Goal: Check status: Check status

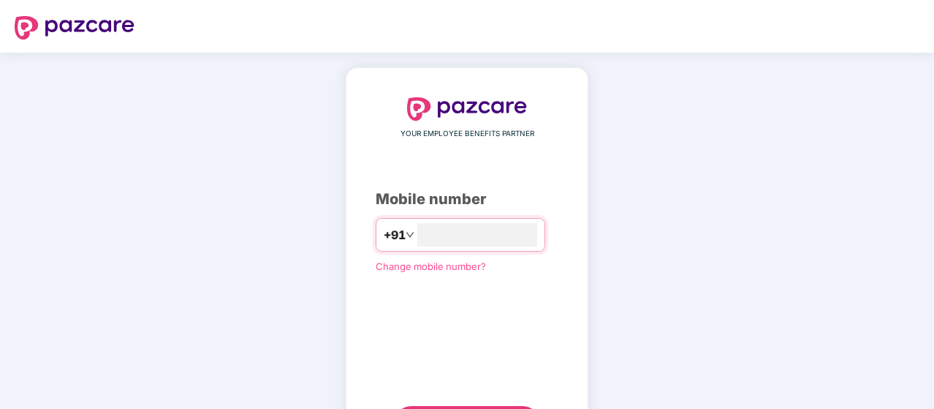
type input "**********"
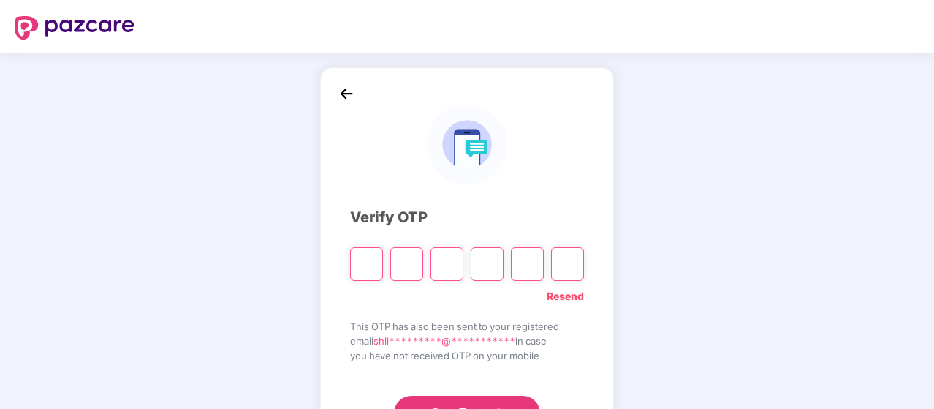
click at [521, 50] on header at bounding box center [467, 26] width 934 height 53
click at [360, 264] on input "Please enter verification code. Digit 1" at bounding box center [366, 264] width 33 height 34
type input "*"
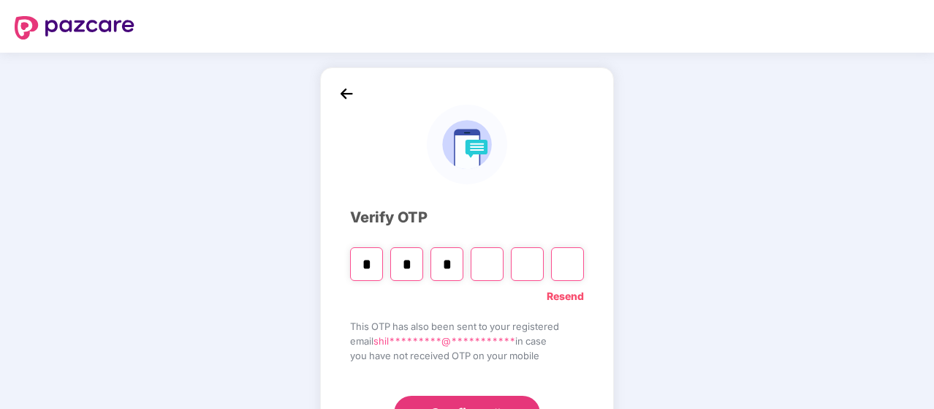
type input "*"
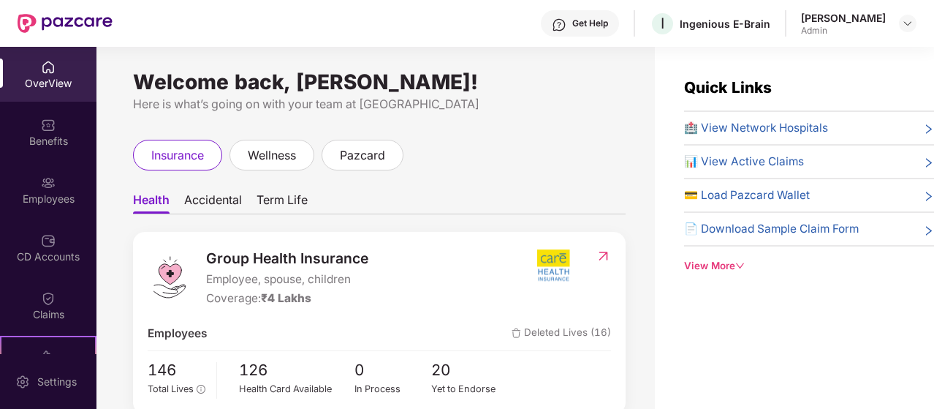
click at [777, 157] on span "📊 View Active Claims" at bounding box center [744, 162] width 120 height 18
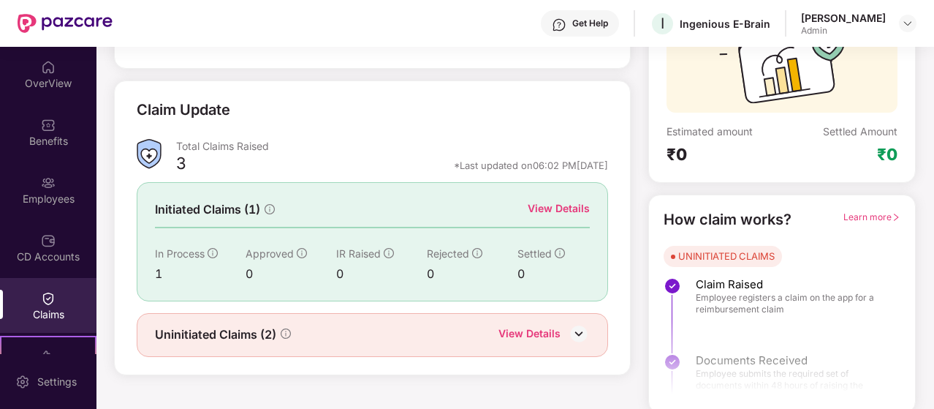
scroll to position [162, 0]
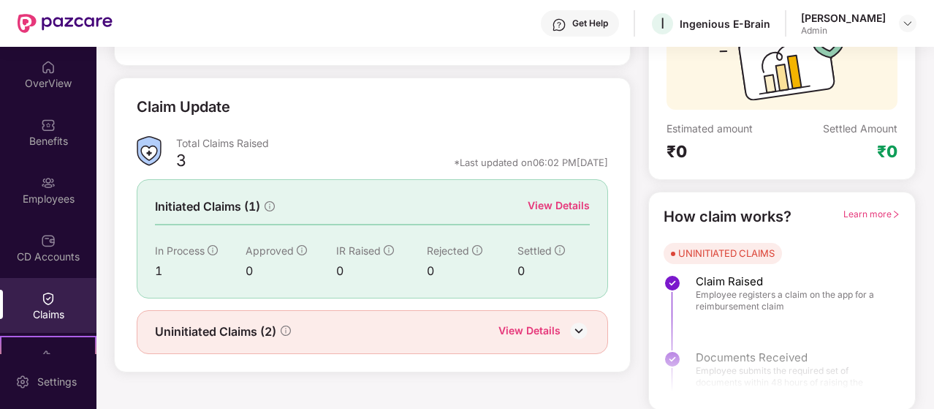
click at [579, 328] on img at bounding box center [579, 331] width 22 height 22
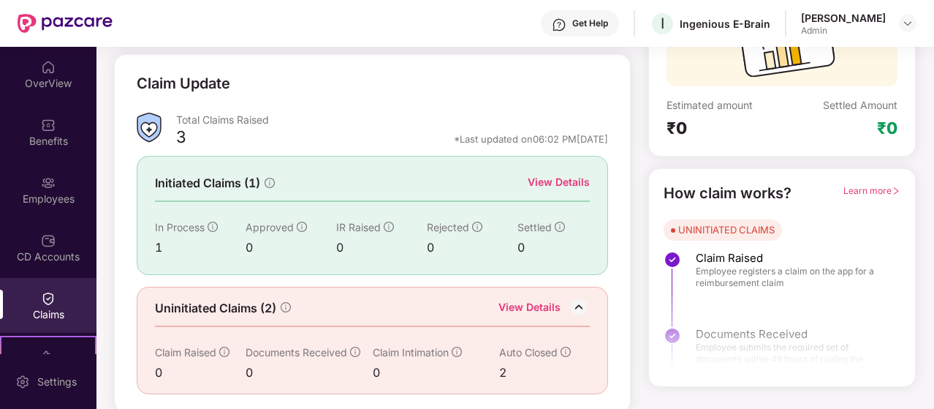
scroll to position [0, 0]
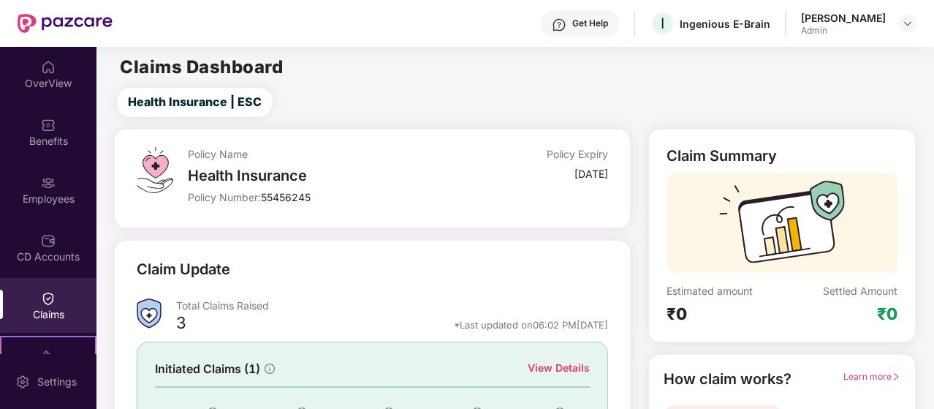
click at [288, 195] on span "55456245" at bounding box center [286, 197] width 50 height 12
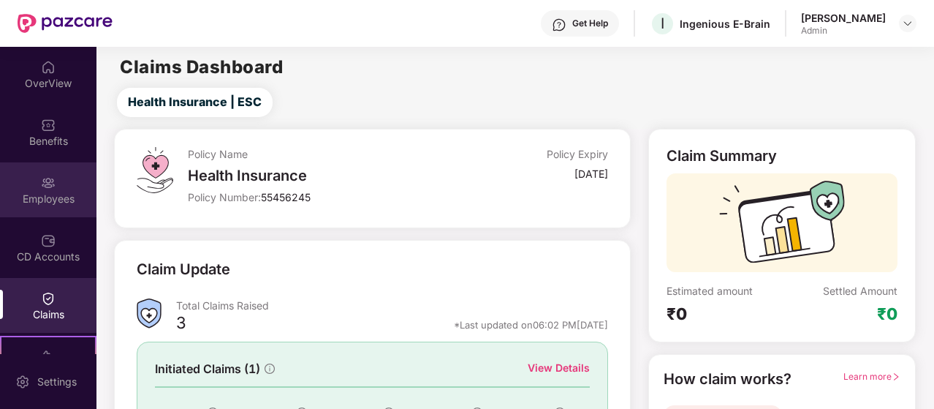
click at [49, 190] on div "Employees" at bounding box center [48, 189] width 97 height 55
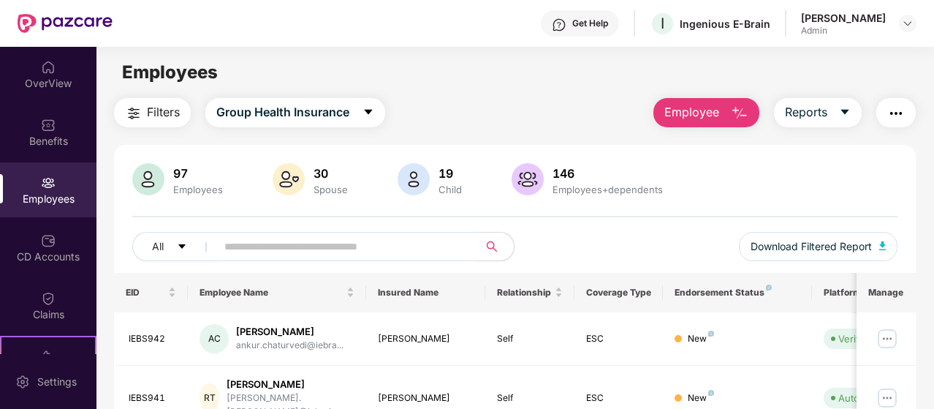
click at [351, 240] on input "text" at bounding box center [341, 246] width 235 height 22
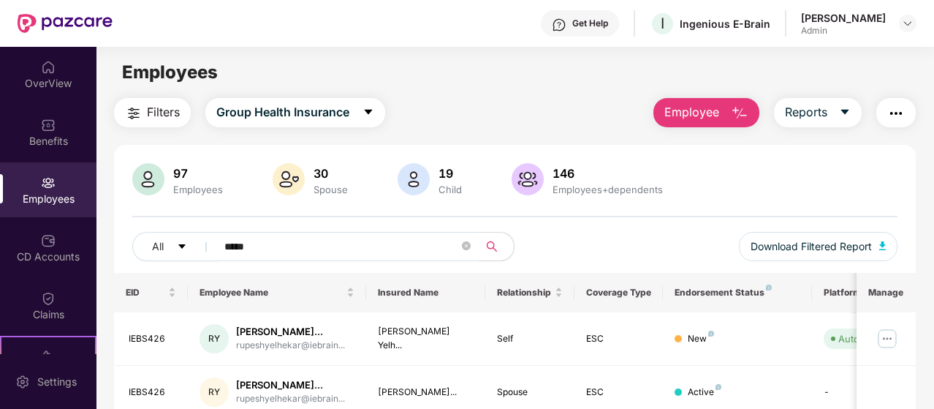
scroll to position [61, 0]
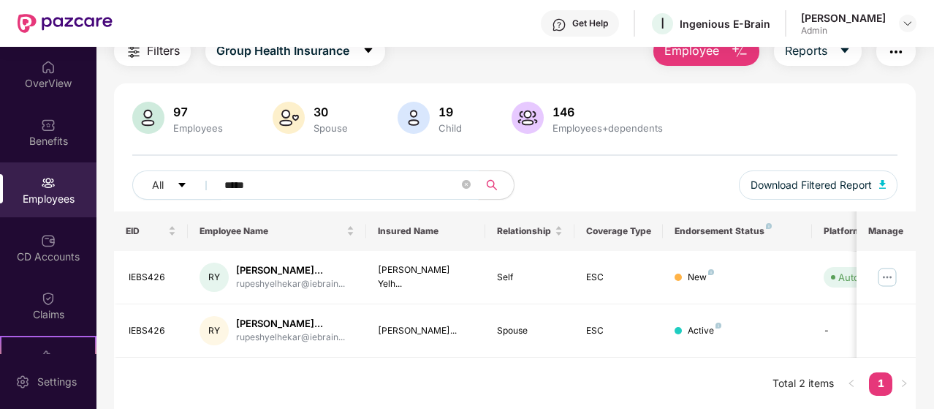
type input "*****"
drag, startPoint x: 858, startPoint y: 219, endPoint x: 876, endPoint y: 219, distance: 17.5
click at [876, 219] on th "Manage" at bounding box center [886, 230] width 59 height 39
